Goal: Information Seeking & Learning: Learn about a topic

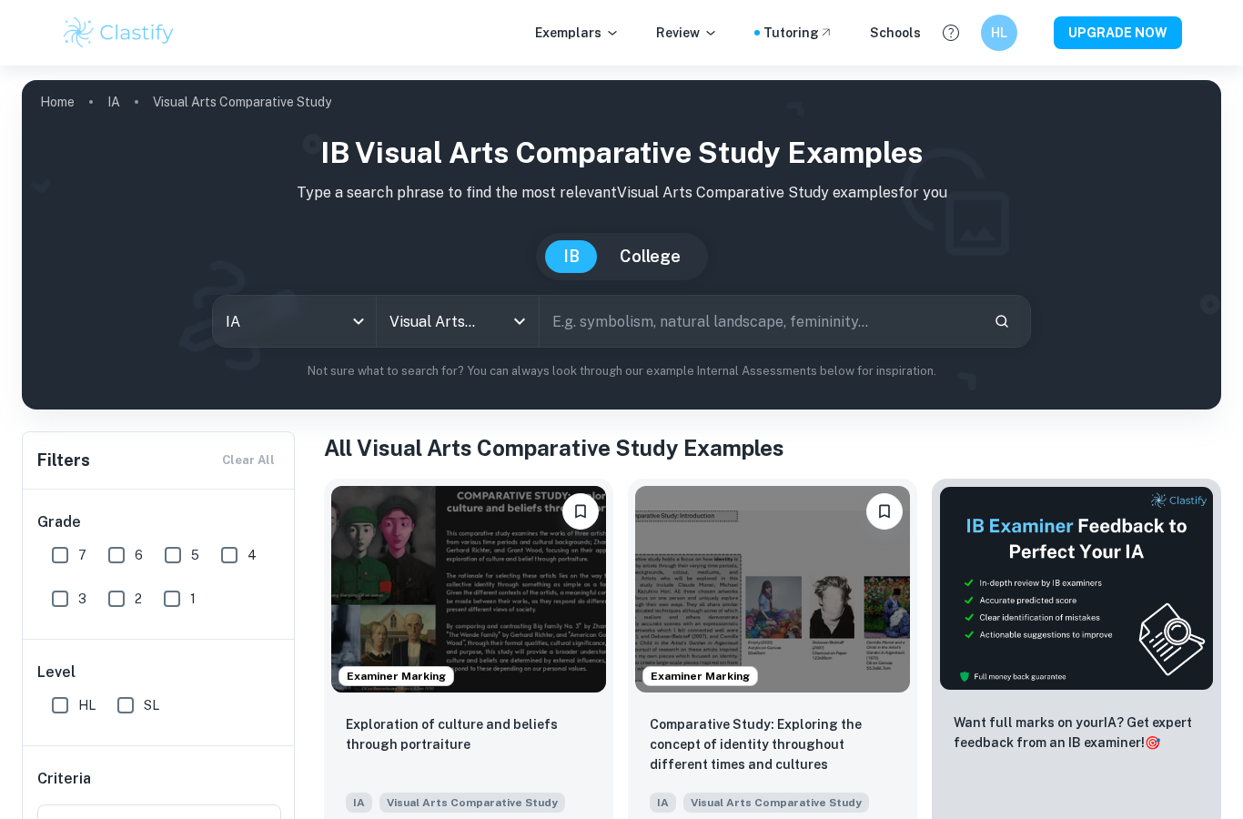
scroll to position [356, 0]
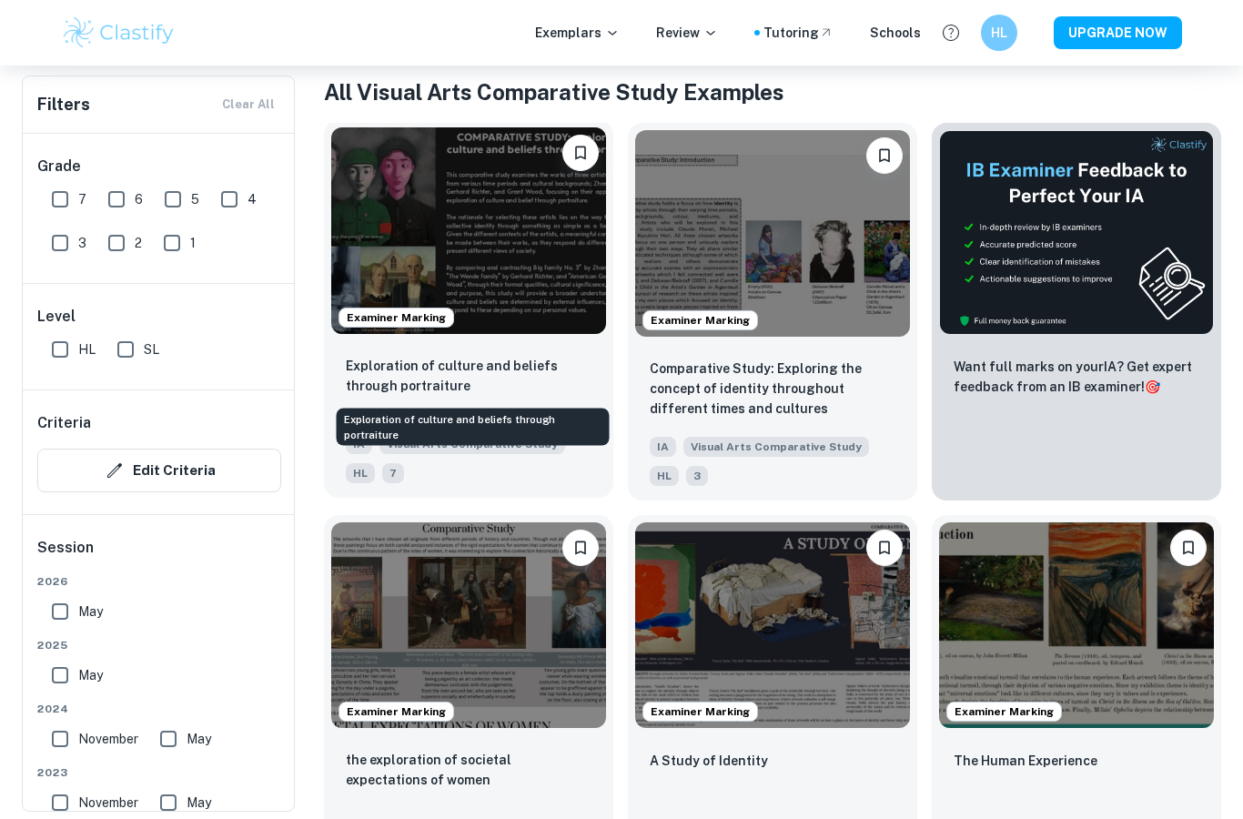
click at [476, 381] on p "Exploration of culture and beliefs through portraiture" at bounding box center [469, 376] width 246 height 40
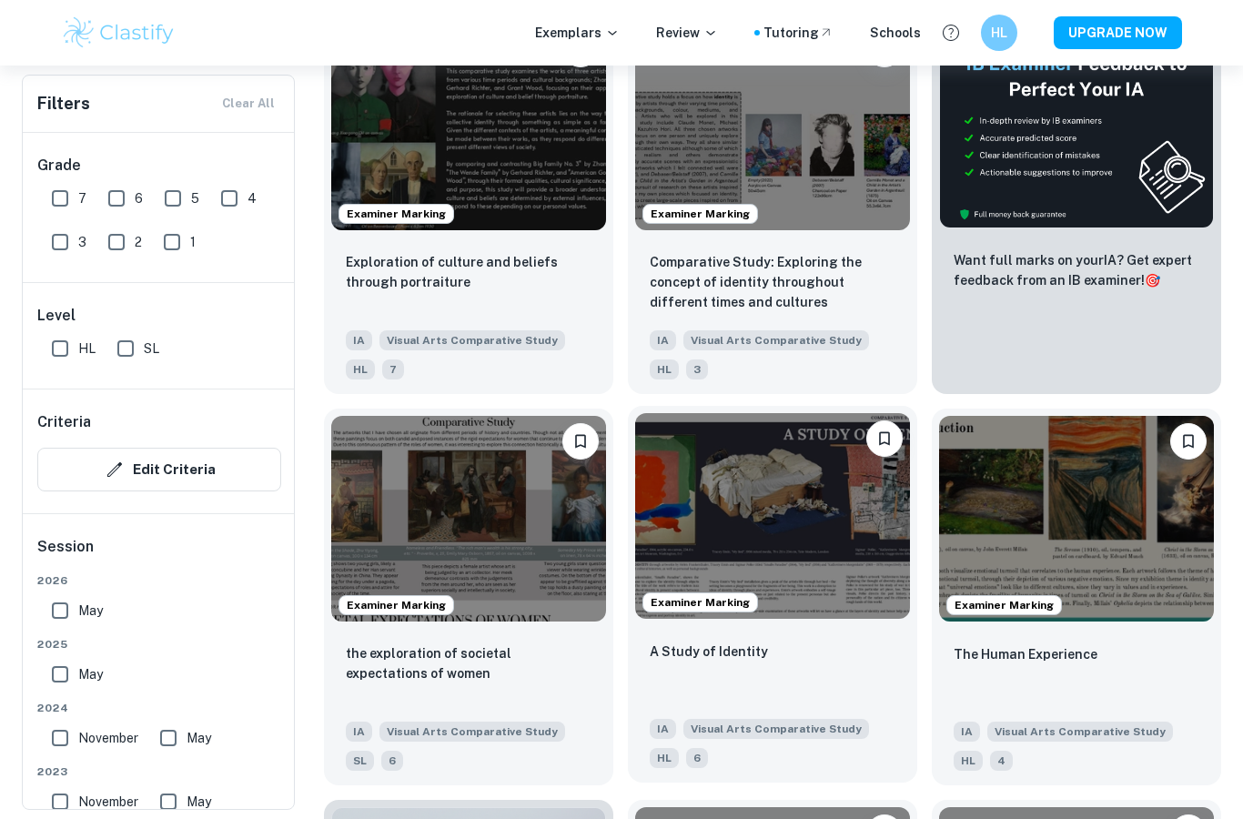
scroll to position [472, 0]
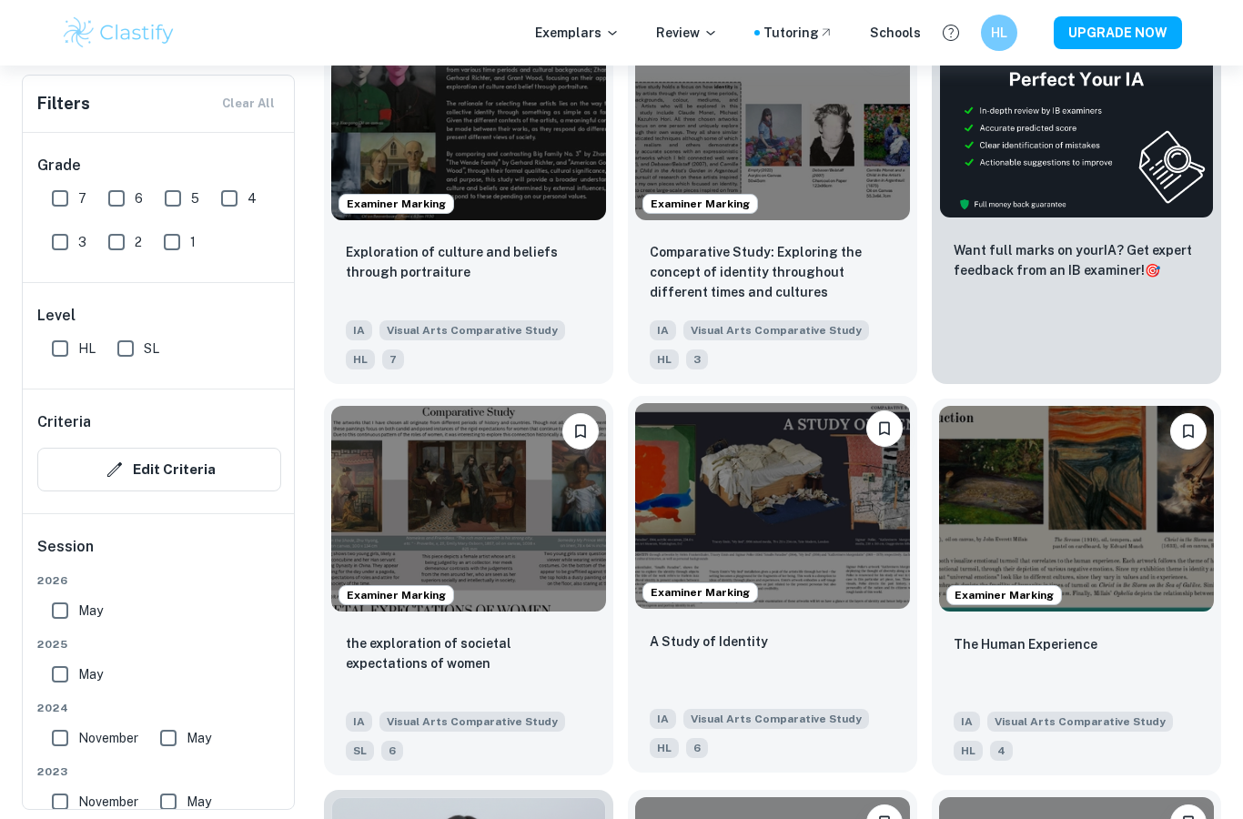
click at [708, 532] on img at bounding box center [772, 506] width 275 height 207
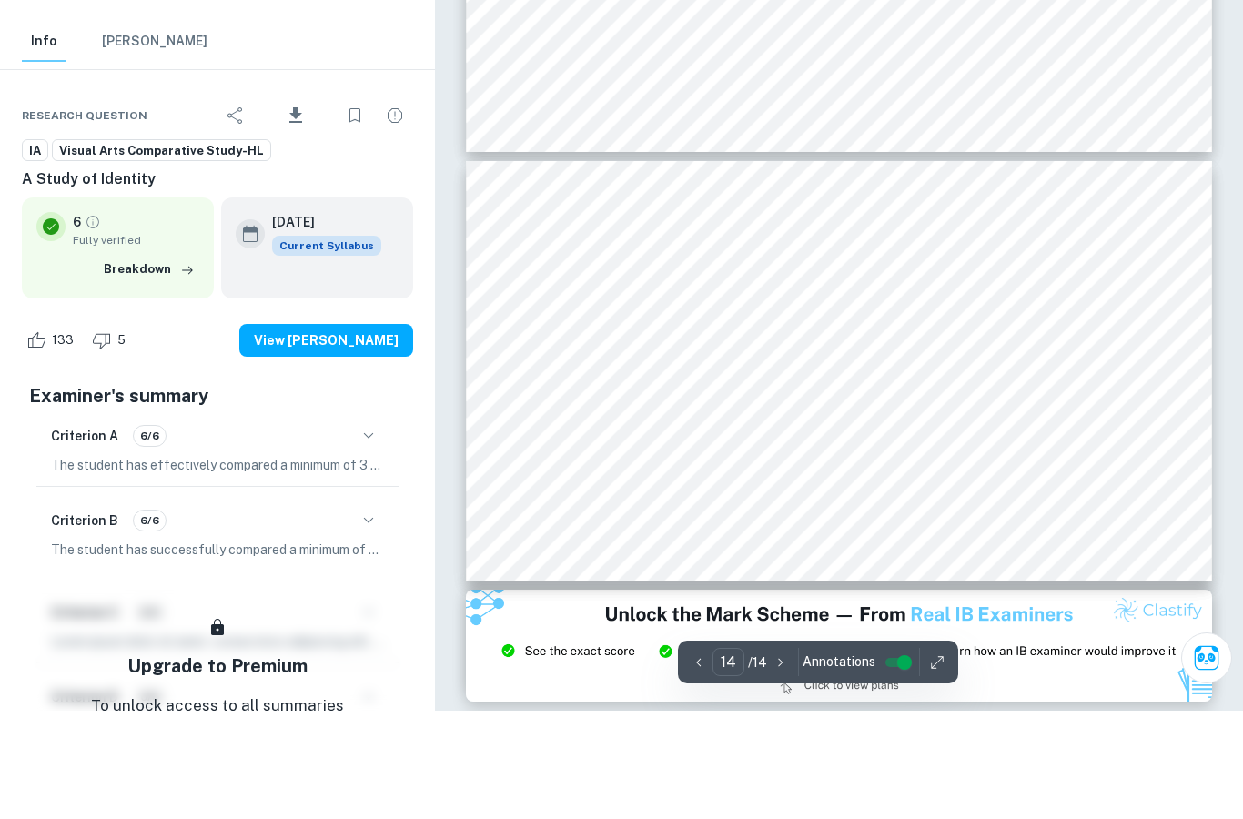
scroll to position [5775, 0]
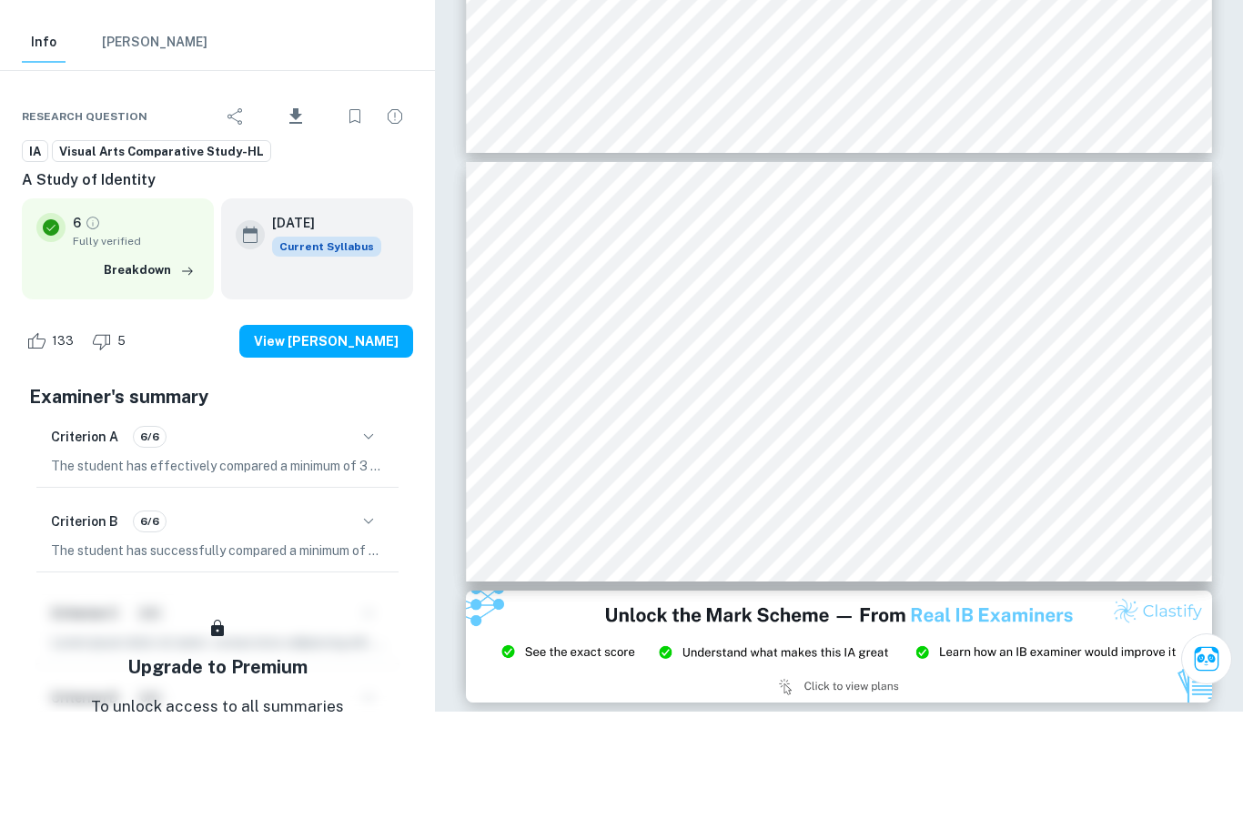
type input "14"
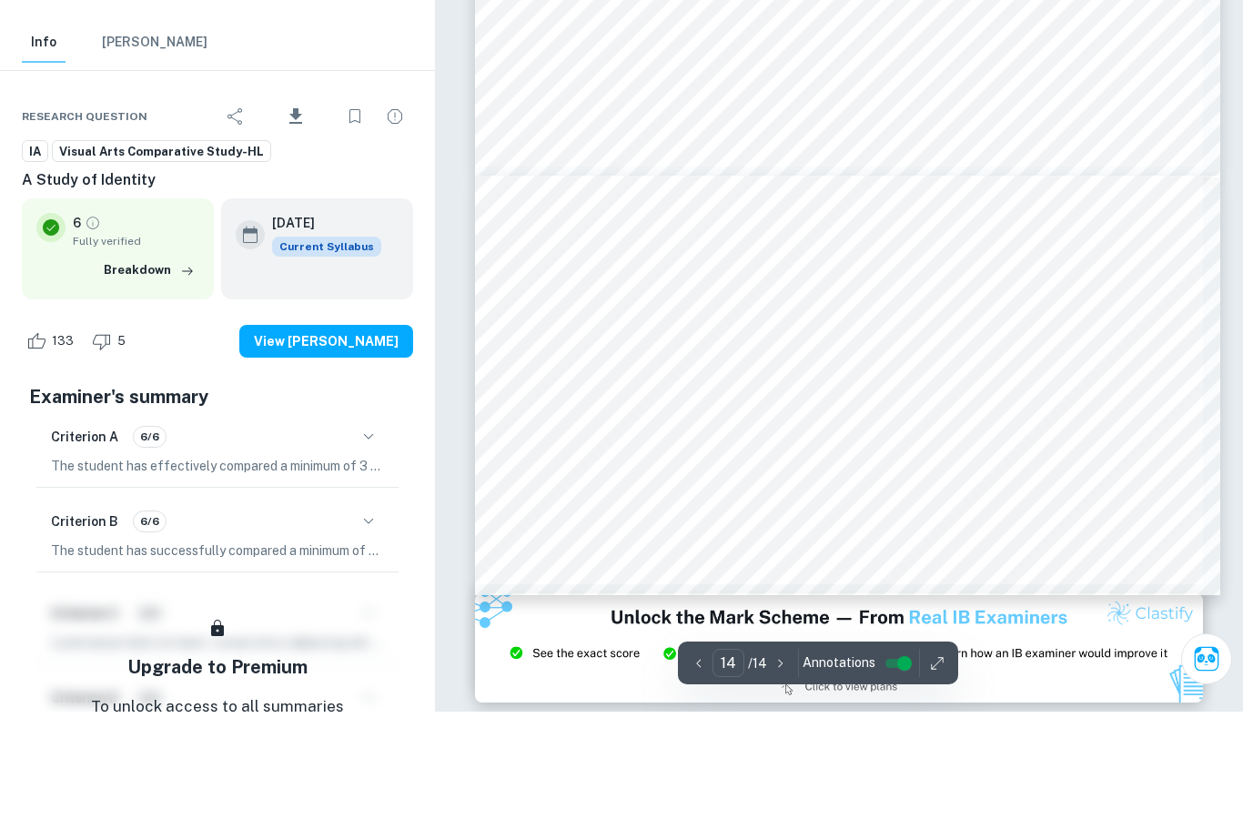
scroll to position [5619, 1]
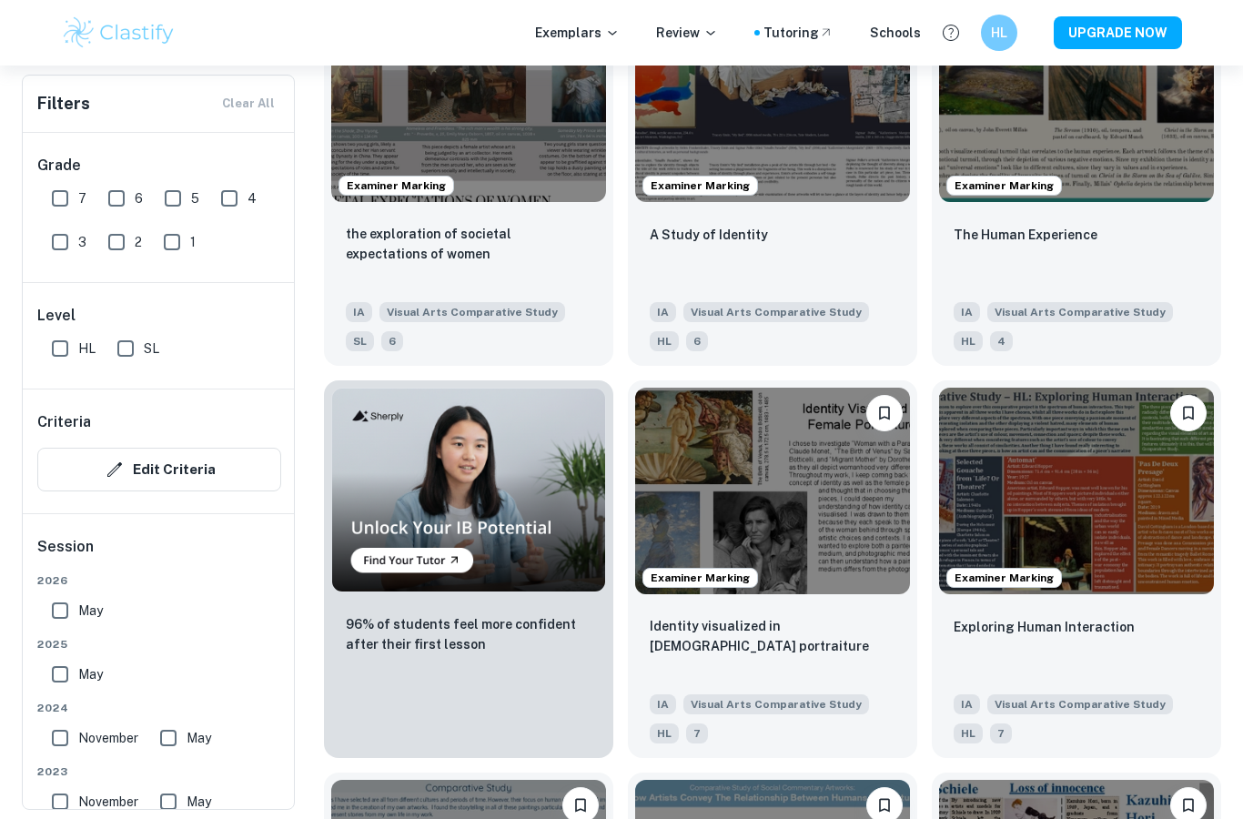
scroll to position [884, 0]
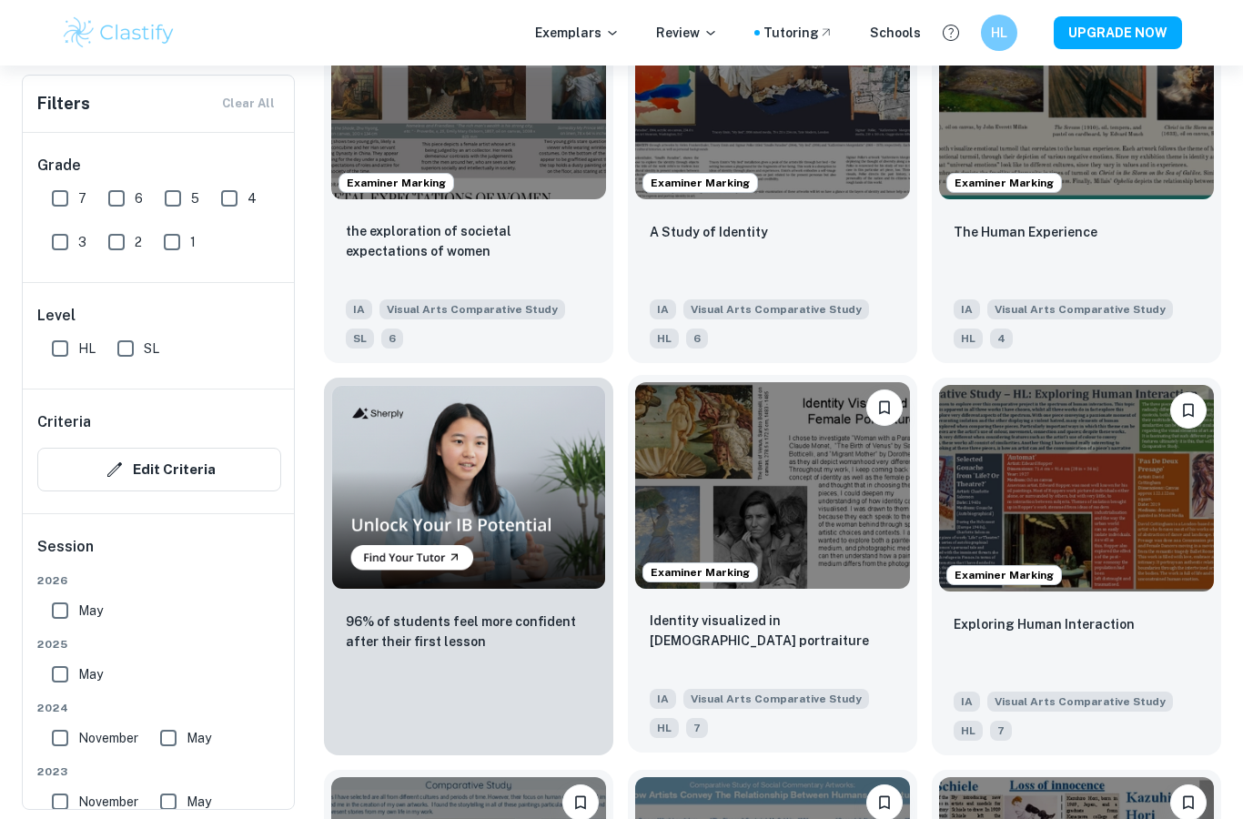
click at [848, 646] on div "Identity visualized in [DEMOGRAPHIC_DATA] portraiture" at bounding box center [773, 642] width 246 height 62
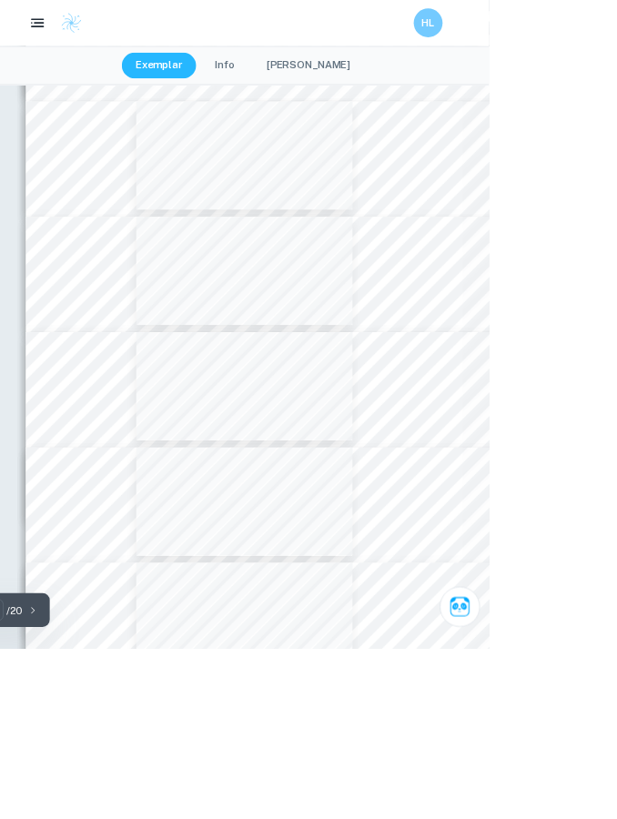
type input "9"
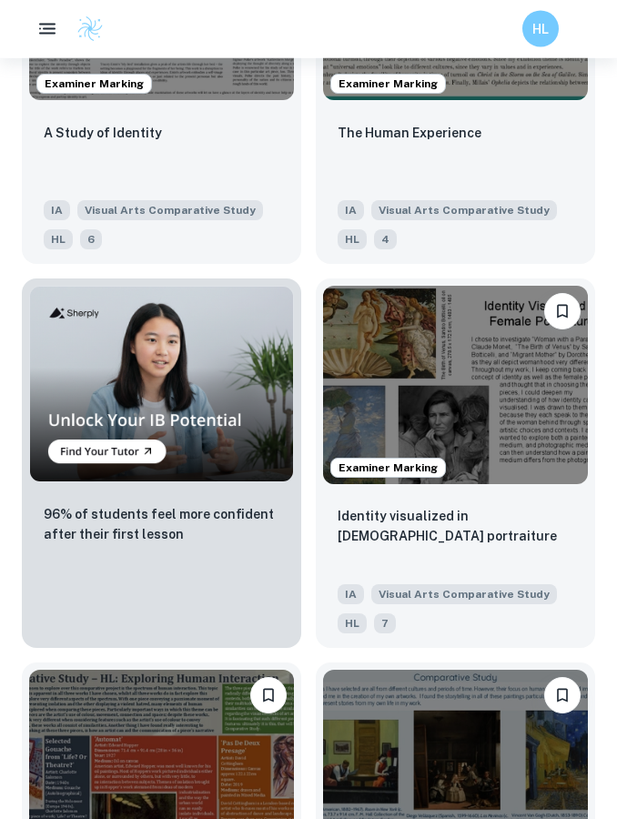
scroll to position [1464, 0]
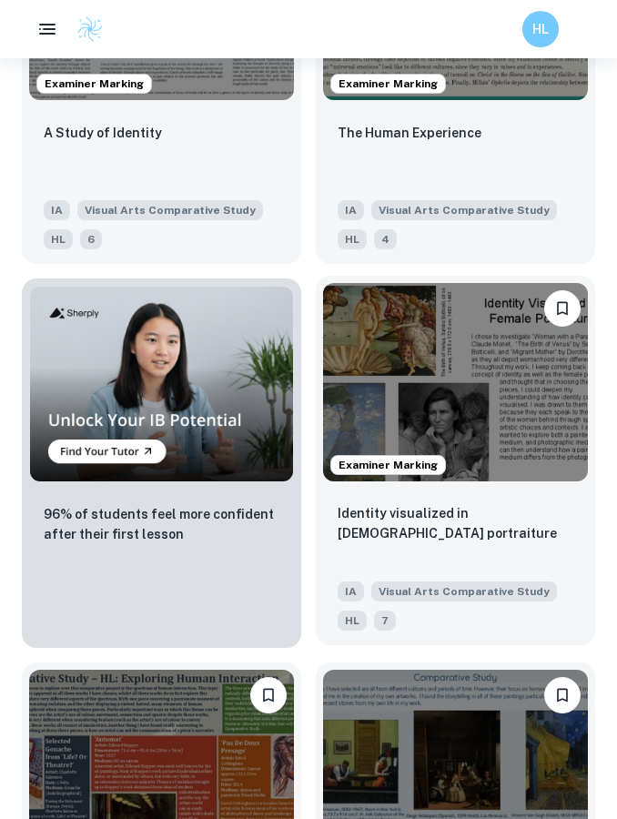
click at [519, 563] on div "Identity visualized in [DEMOGRAPHIC_DATA] portraiture" at bounding box center [456, 534] width 236 height 62
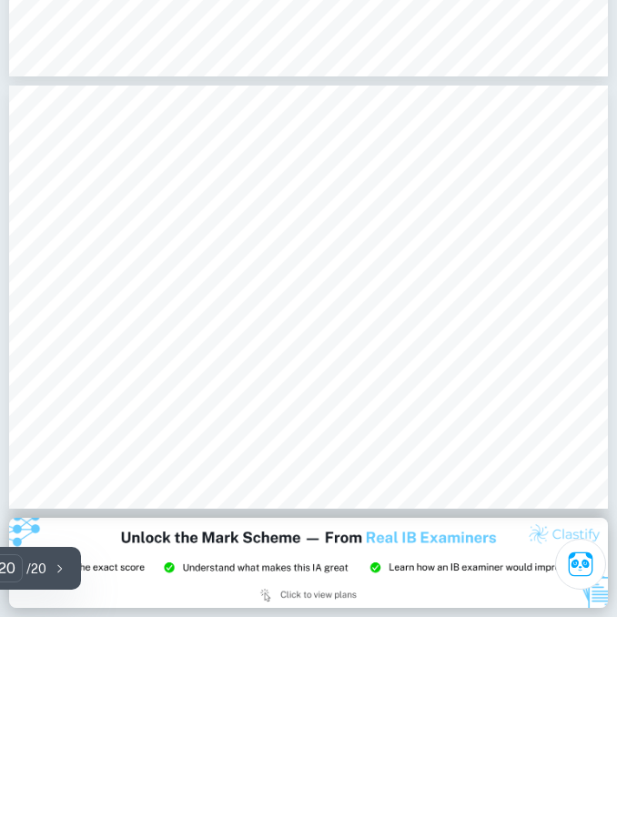
scroll to position [8349, 0]
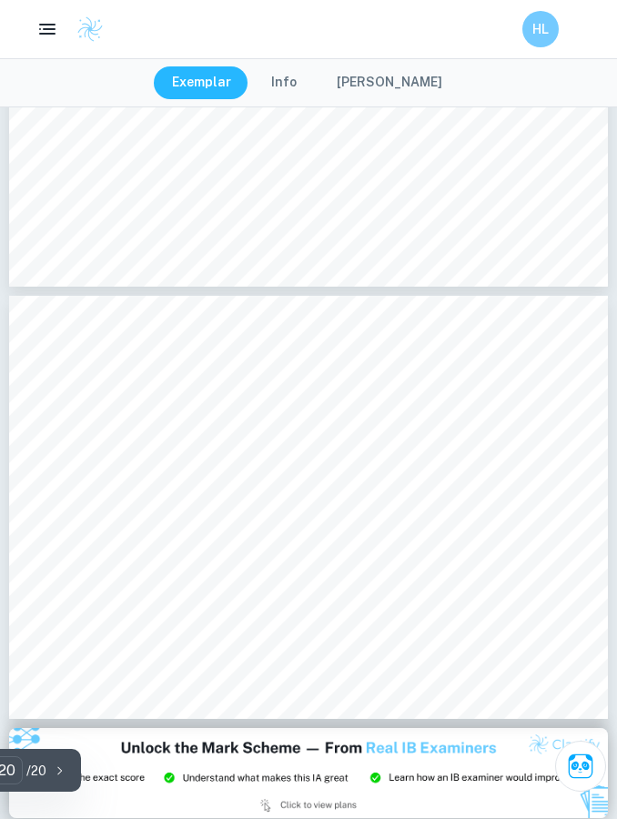
type input "19"
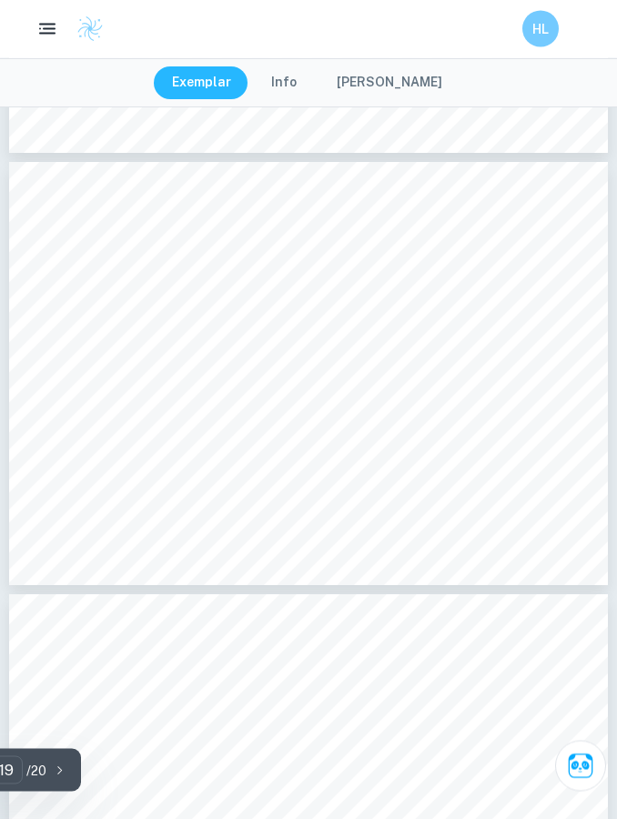
scroll to position [8041, 0]
